Goal: Complete application form

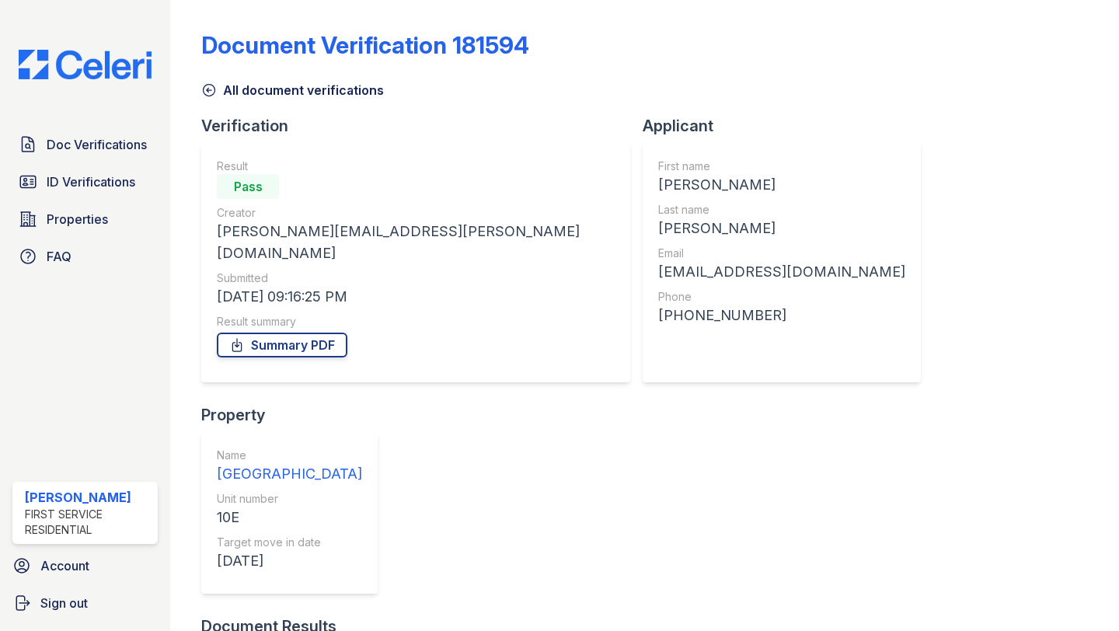
click at [658, 327] on div "First name [PERSON_NAME] Last name [PERSON_NAME] Email [EMAIL_ADDRESS][DOMAIN_N…" at bounding box center [781, 263] width 247 height 208
click at [658, 323] on div "[PHONE_NUMBER]" at bounding box center [781, 316] width 247 height 22
copy div "13478619842"
click at [658, 271] on div "[EMAIL_ADDRESS][DOMAIN_NAME]" at bounding box center [781, 272] width 247 height 22
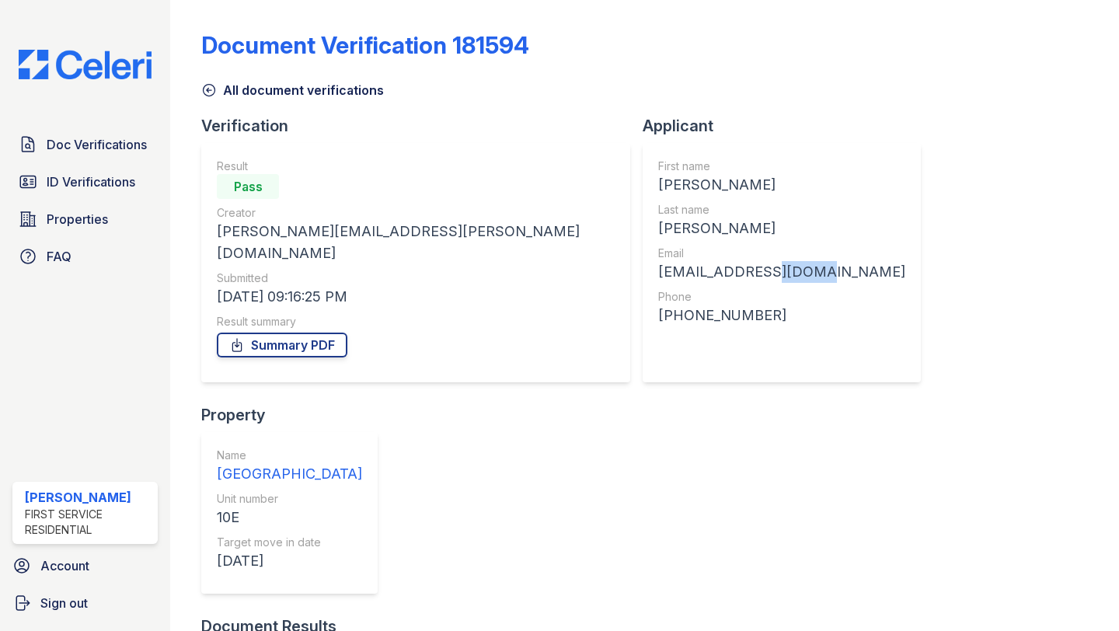
click at [658, 271] on div "[EMAIL_ADDRESS][DOMAIN_NAME]" at bounding box center [781, 272] width 247 height 22
copy div "icloud"
click at [658, 271] on div "[EMAIL_ADDRESS][DOMAIN_NAME]" at bounding box center [781, 272] width 247 height 22
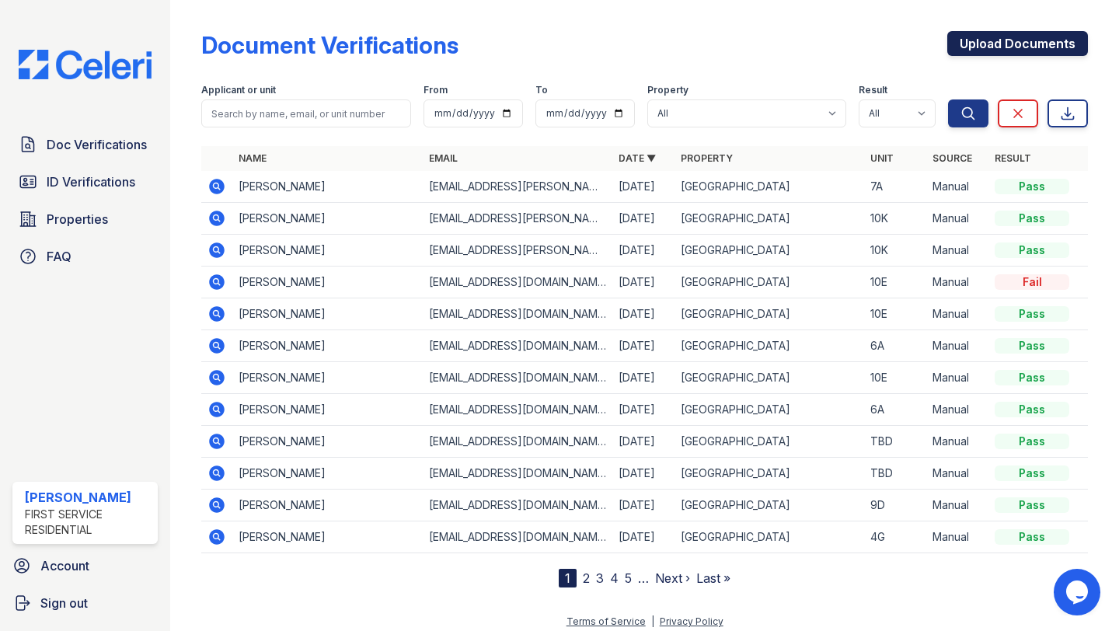
click at [982, 52] on link "Upload Documents" at bounding box center [1017, 43] width 141 height 25
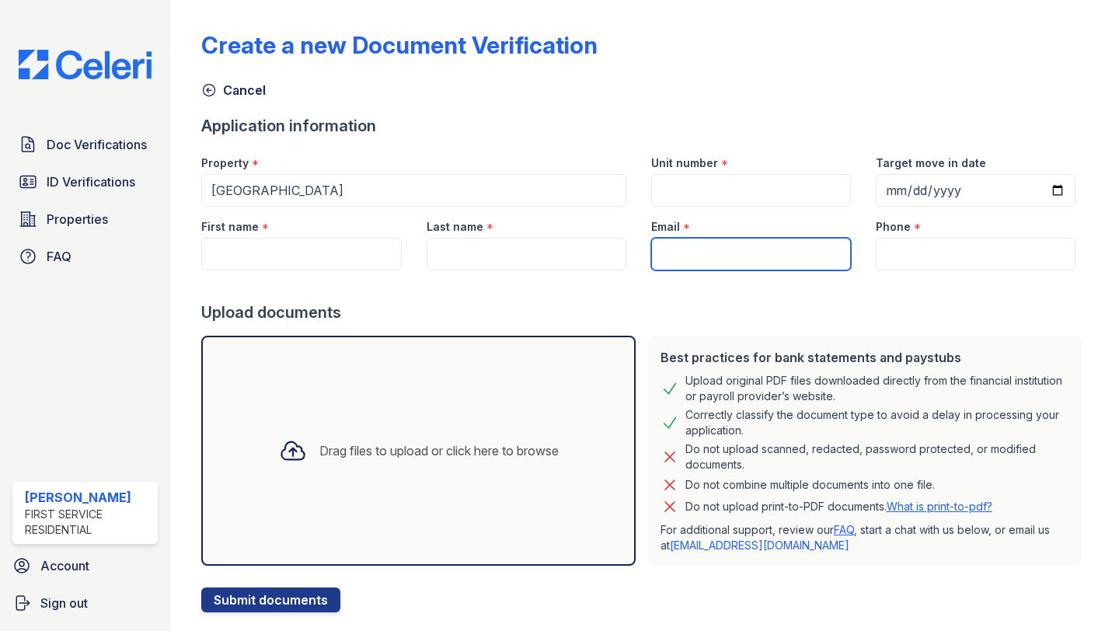
click at [730, 240] on input "Email" at bounding box center [751, 254] width 200 height 33
paste input "13478619842"
type input "13478619842"
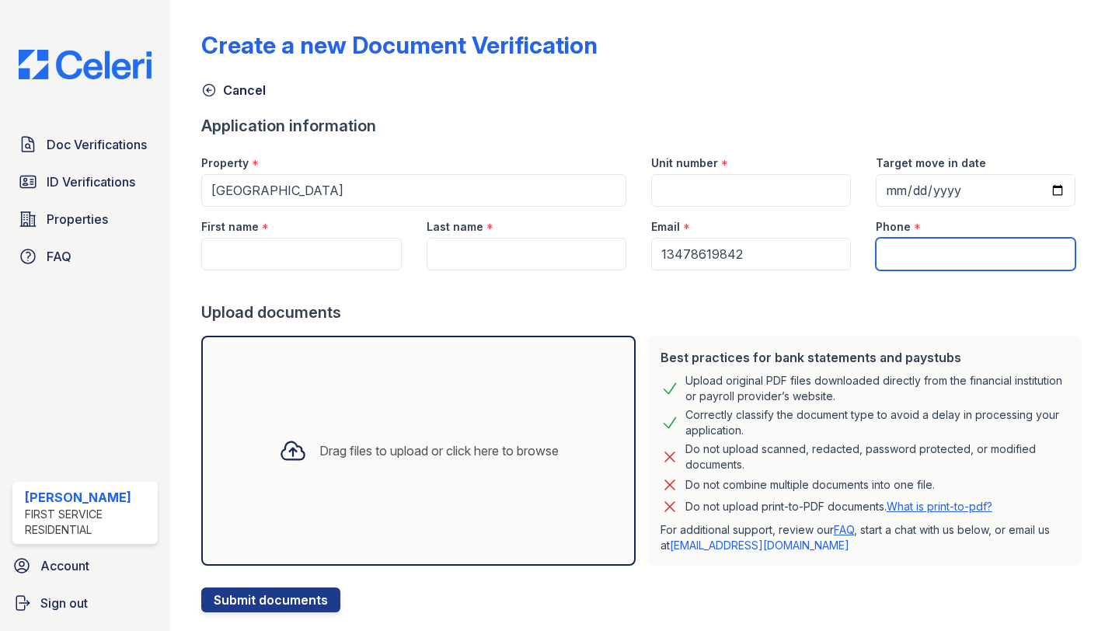
click at [916, 256] on input "Phone" at bounding box center [976, 254] width 200 height 33
paste input "13478619842"
type input "13478619842"
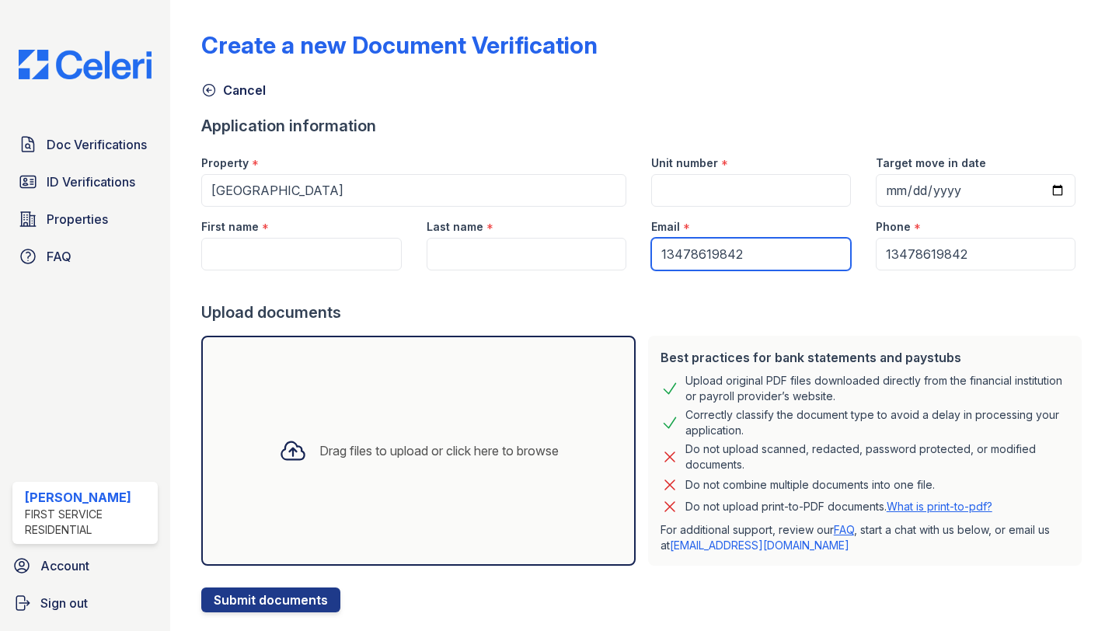
click at [708, 255] on input "13478619842" at bounding box center [751, 254] width 200 height 33
paste input "[EMAIL_ADDRESS][DOMAIN_NAME]"
type input "[EMAIL_ADDRESS][DOMAIN_NAME]"
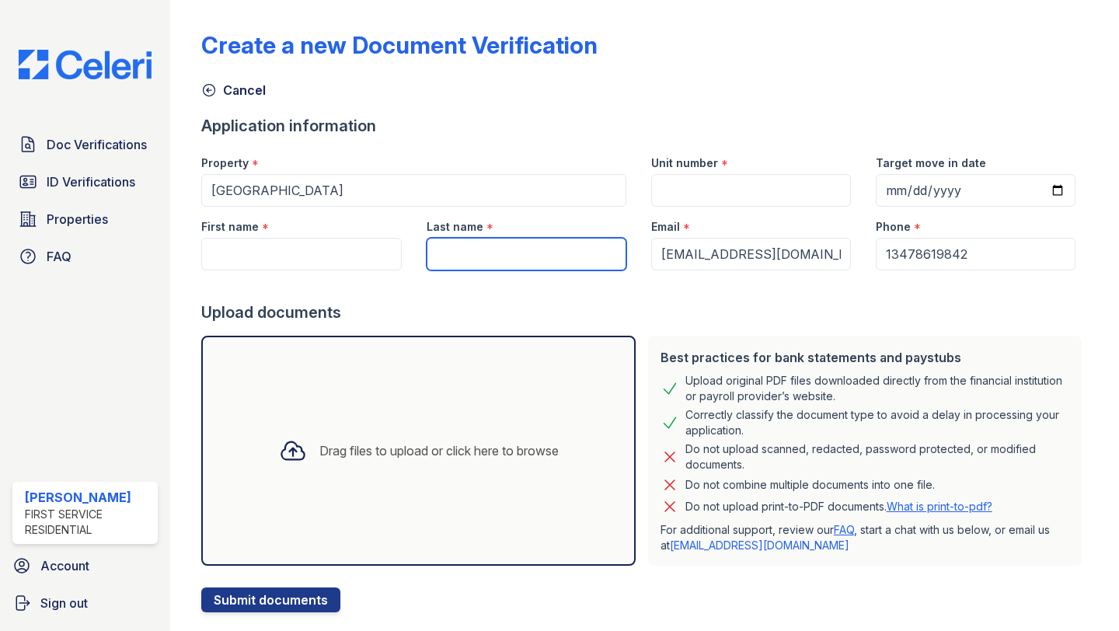
click at [454, 256] on input "Last name" at bounding box center [527, 254] width 200 height 33
type input "[PERSON_NAME]"
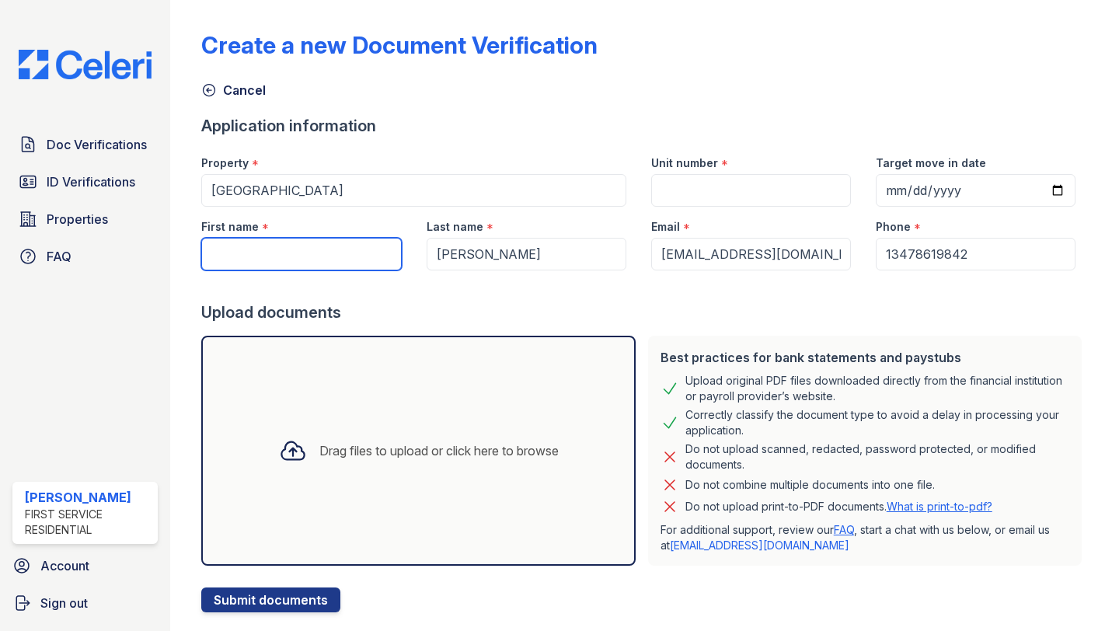
click at [294, 259] on input "First name" at bounding box center [301, 254] width 200 height 33
type input "[PERSON_NAME]"
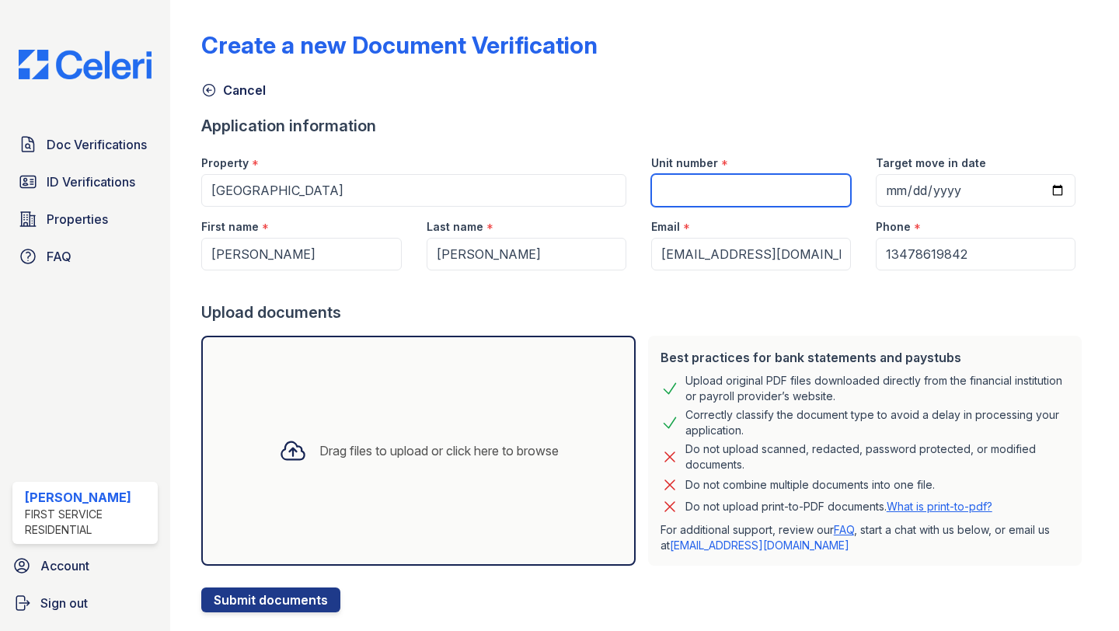
click at [765, 189] on input "Unit number" at bounding box center [751, 190] width 200 height 33
type input "10E"
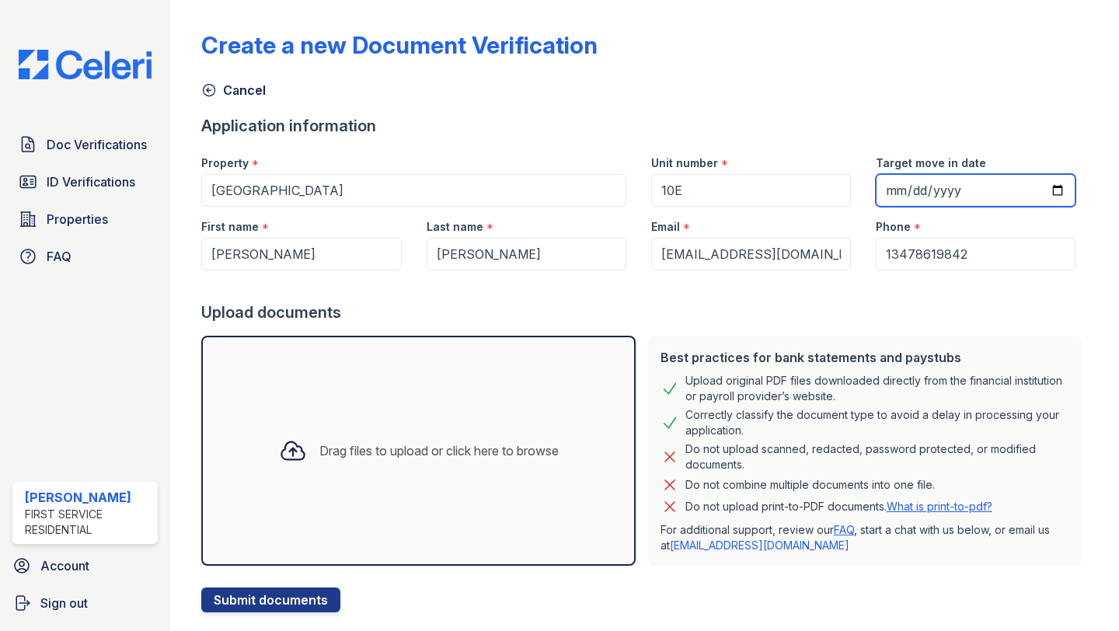
click at [1009, 183] on input "Target move in date" at bounding box center [976, 190] width 200 height 33
click at [1042, 189] on input "Target move in date" at bounding box center [976, 190] width 200 height 33
click at [1060, 190] on input "Target move in date" at bounding box center [976, 190] width 200 height 33
type input "[DATE]"
click at [451, 458] on div "Drag files to upload or click here to browse" at bounding box center [438, 450] width 239 height 19
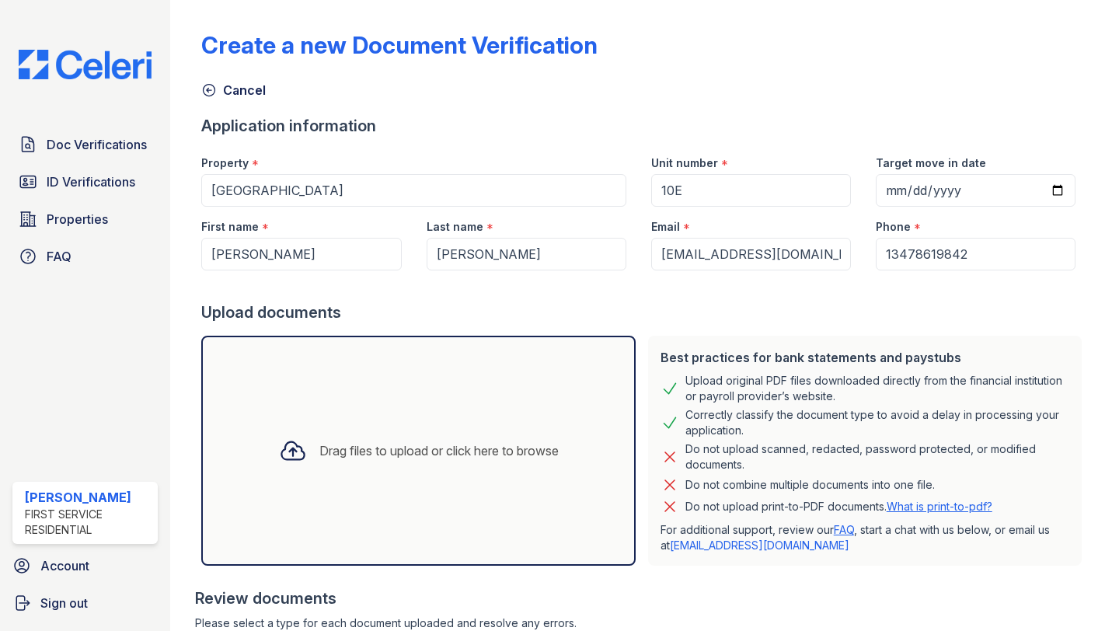
scroll to position [180, 0]
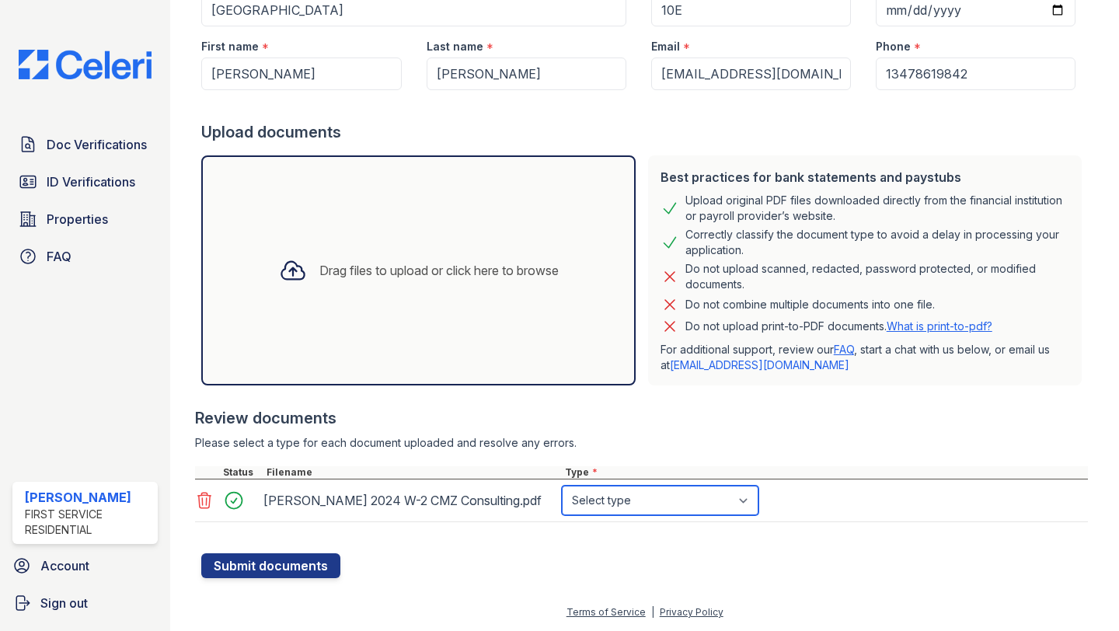
click at [660, 498] on select "Select type Paystub Bank Statement Offer Letter Tax Documents Benefit Award Let…" at bounding box center [660, 501] width 197 height 30
select select "tax_documents"
click at [562, 486] on select "Select type Paystub Bank Statement Offer Letter Tax Documents Benefit Award Let…" at bounding box center [660, 501] width 197 height 30
